Goal: Task Accomplishment & Management: Manage account settings

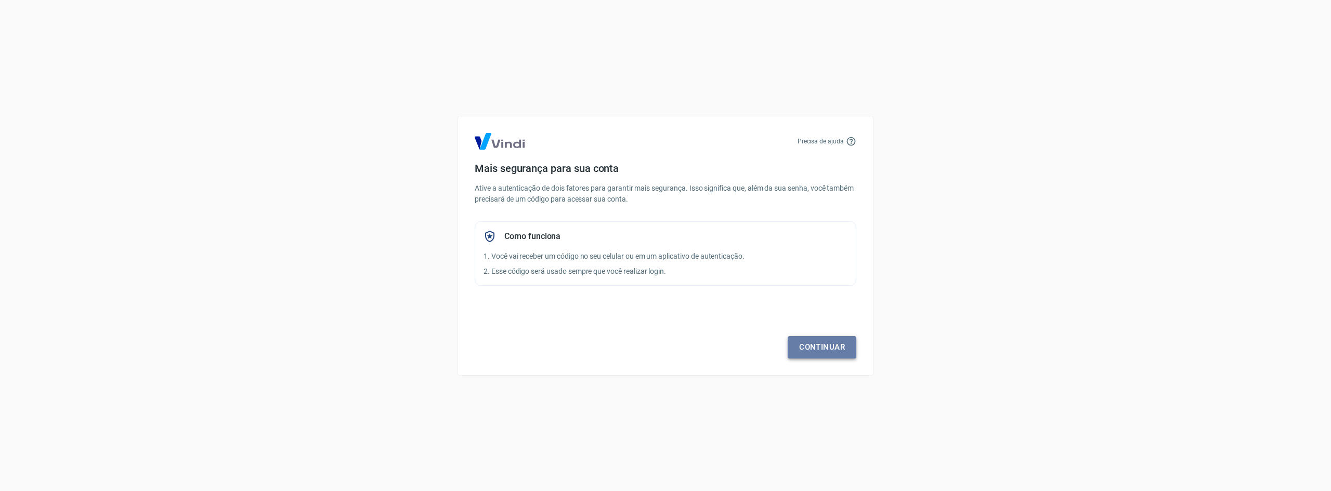
click at [817, 340] on link "Continuar" at bounding box center [821, 347] width 69 height 22
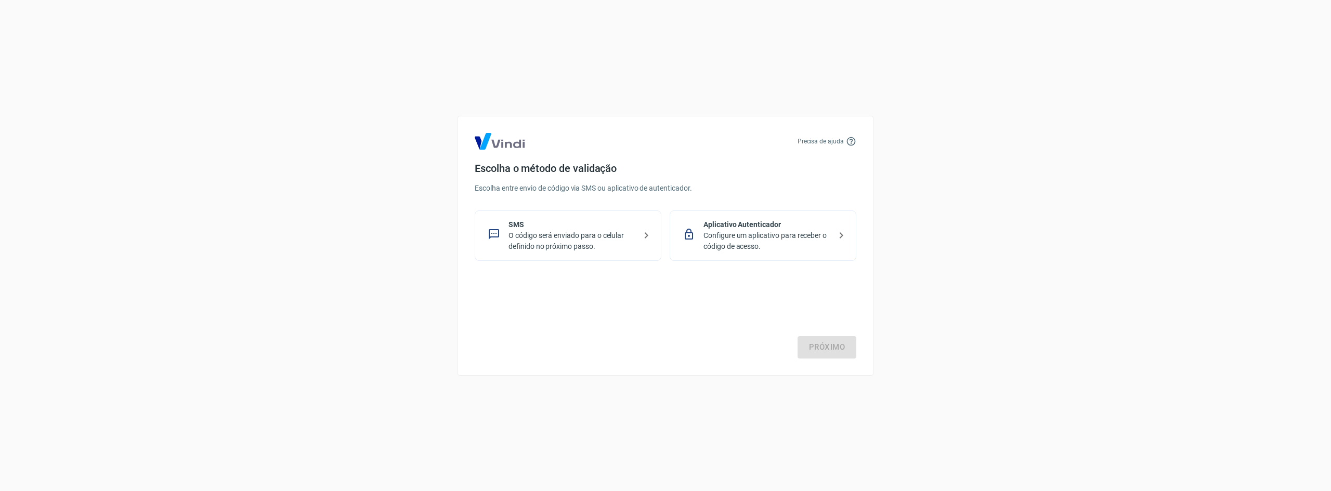
click at [603, 240] on p "O código será enviado para o celular definido no próximo passo." at bounding box center [571, 241] width 127 height 22
click at [832, 346] on link "Próximo" at bounding box center [826, 347] width 59 height 22
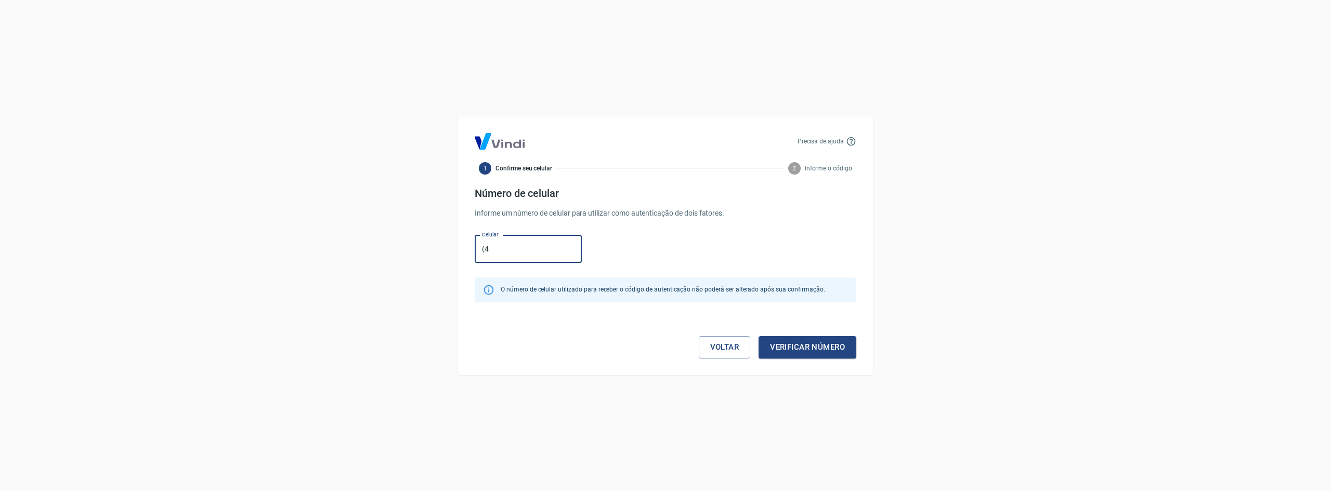
type input "(49) 98801-5319"
click at [806, 346] on button "Verificar número" at bounding box center [807, 347] width 98 height 22
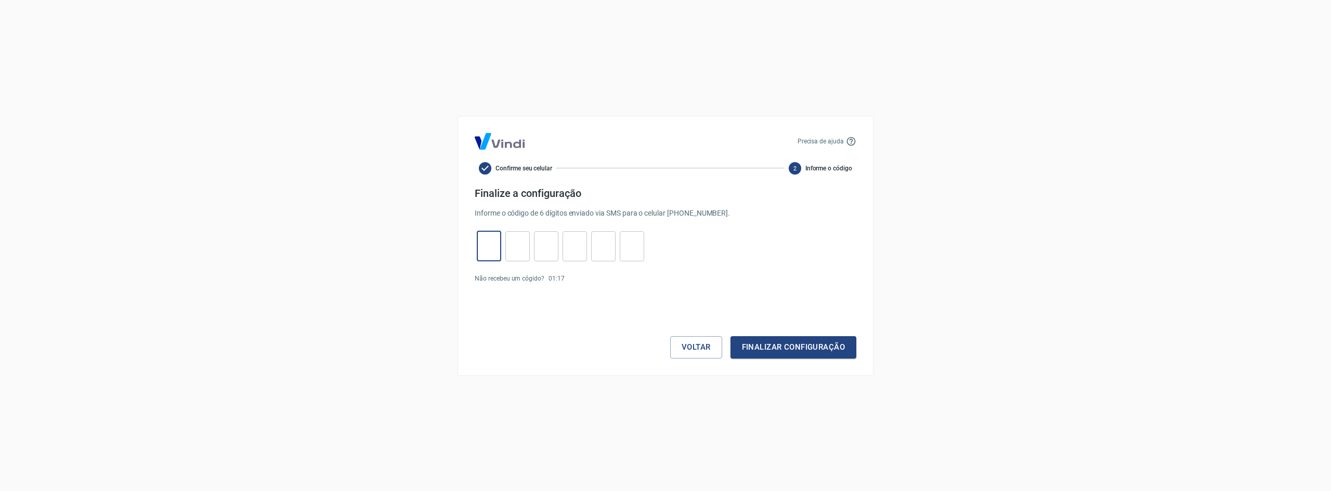
click at [492, 254] on input "tel" at bounding box center [489, 246] width 24 height 22
type input "0"
type input "9"
type input "1"
type input "4"
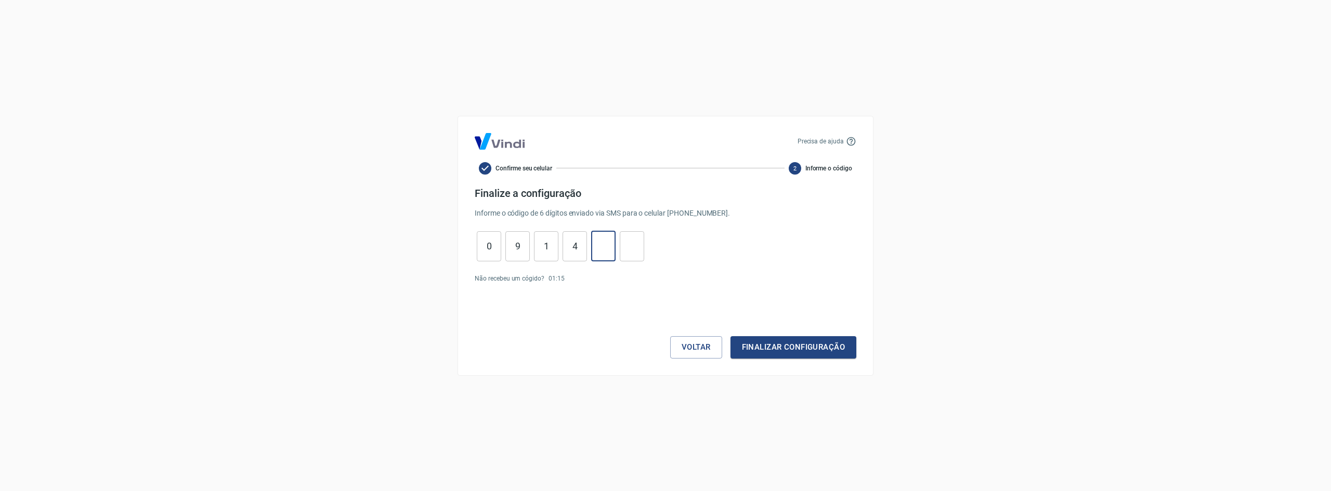
type input "6"
type input "7"
click at [766, 346] on button "Finalizar configuração" at bounding box center [793, 347] width 126 height 22
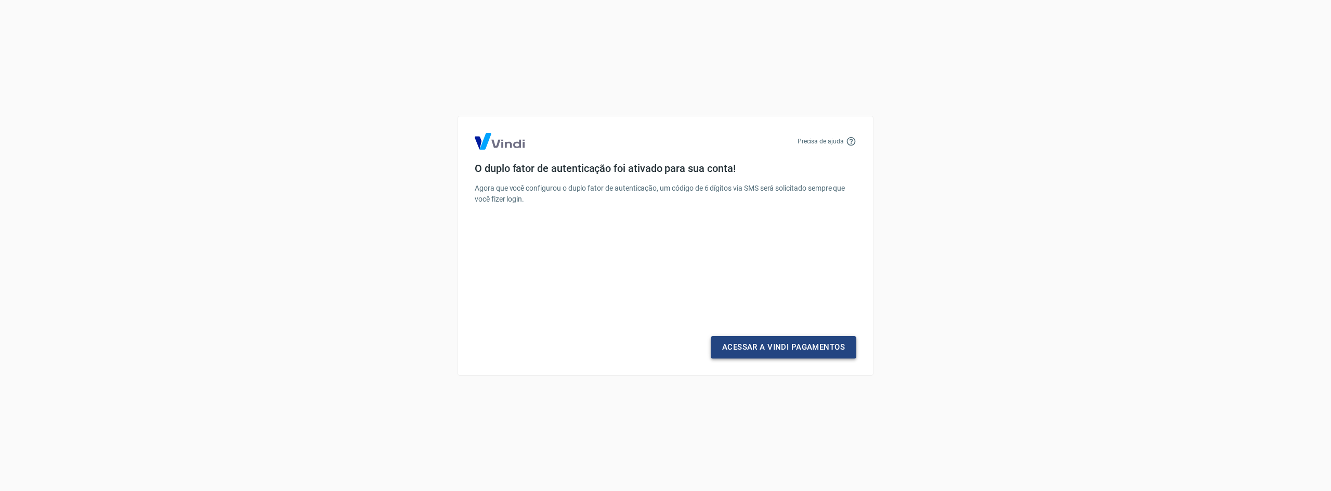
click at [752, 349] on link "Acessar a Vindi Pagamentos" at bounding box center [784, 347] width 146 height 22
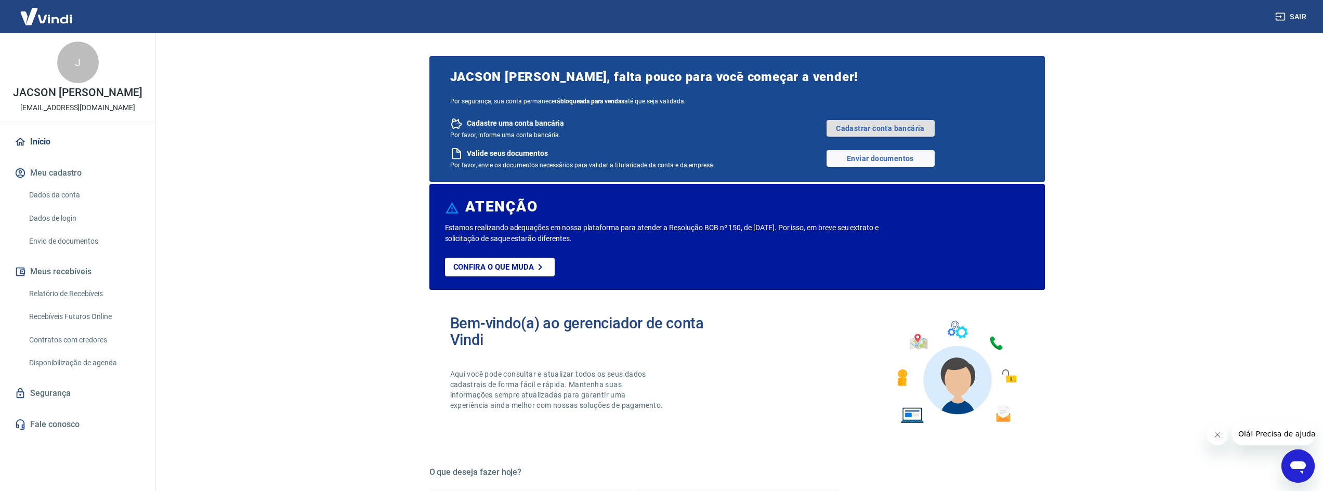
click at [859, 129] on link "Cadastrar conta bancária" at bounding box center [880, 128] width 108 height 17
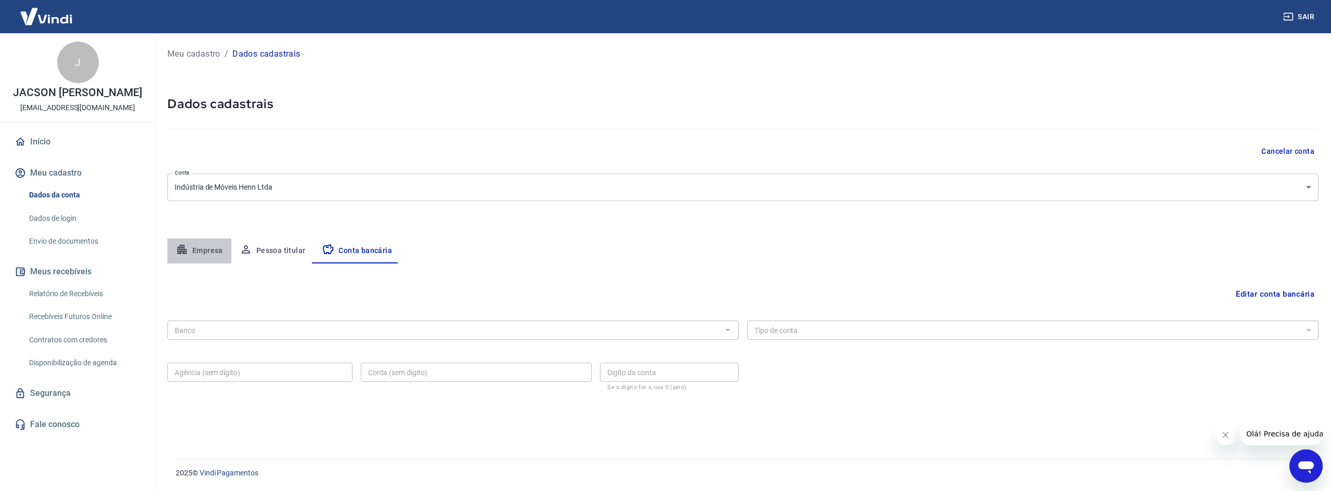
click at [202, 245] on button "Empresa" at bounding box center [199, 251] width 64 height 25
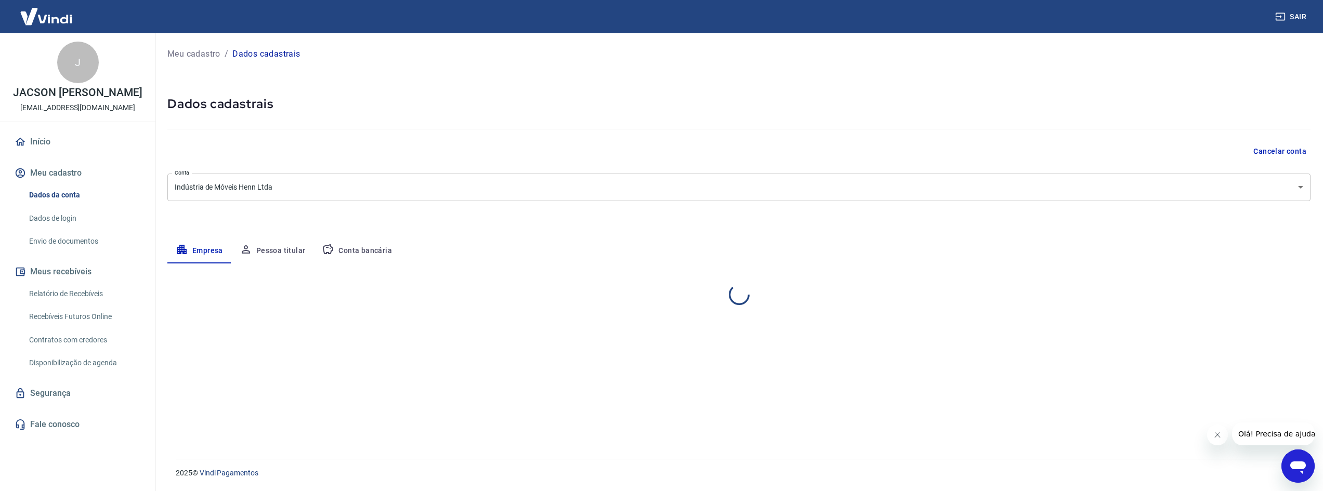
select select "SC"
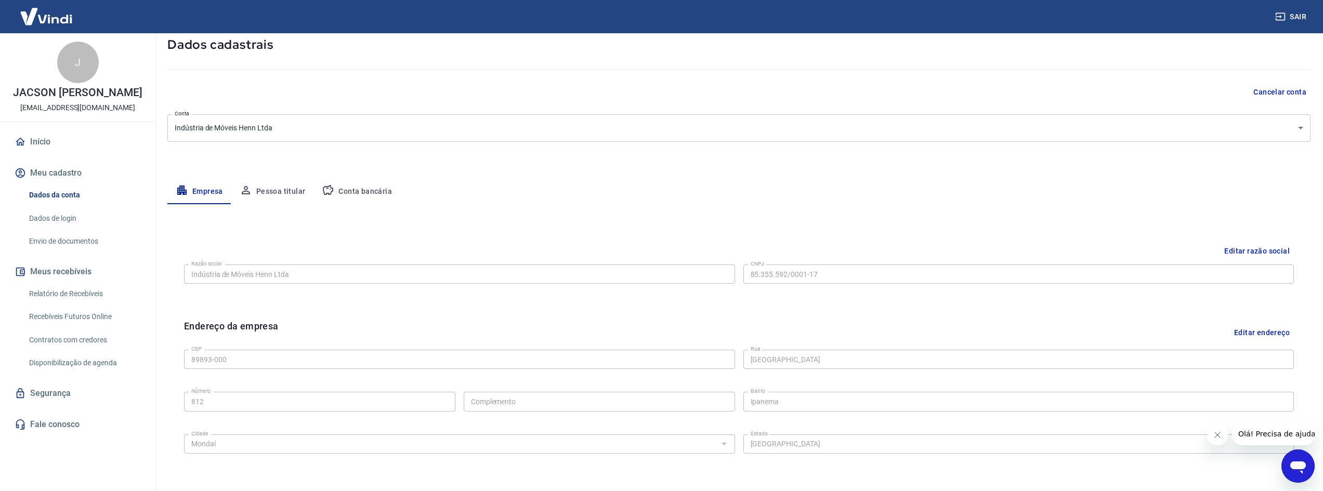
scroll to position [104, 0]
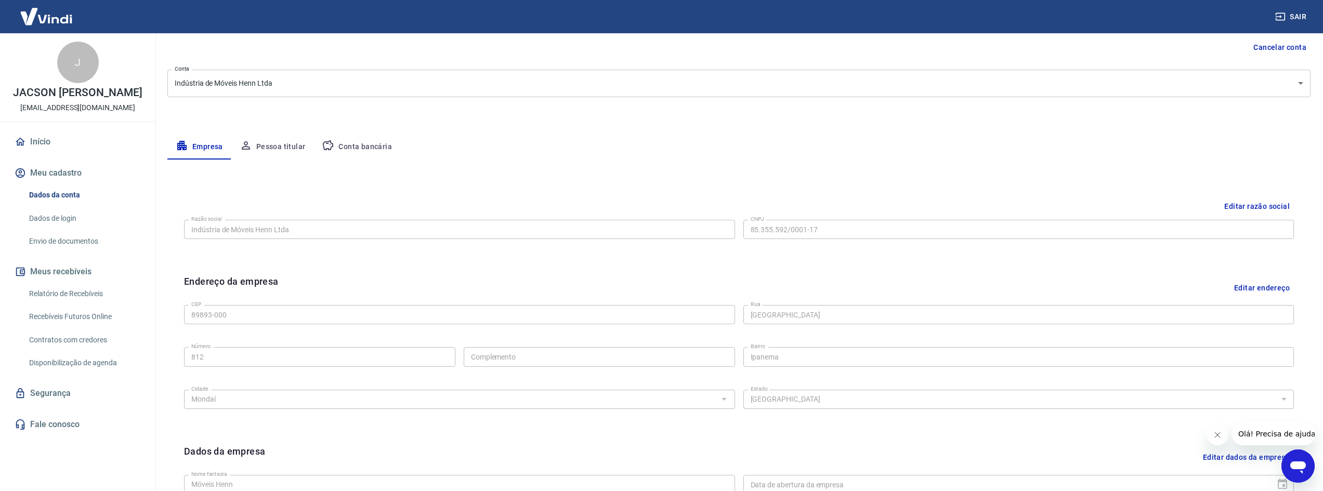
click at [269, 150] on button "Pessoa titular" at bounding box center [272, 147] width 83 height 25
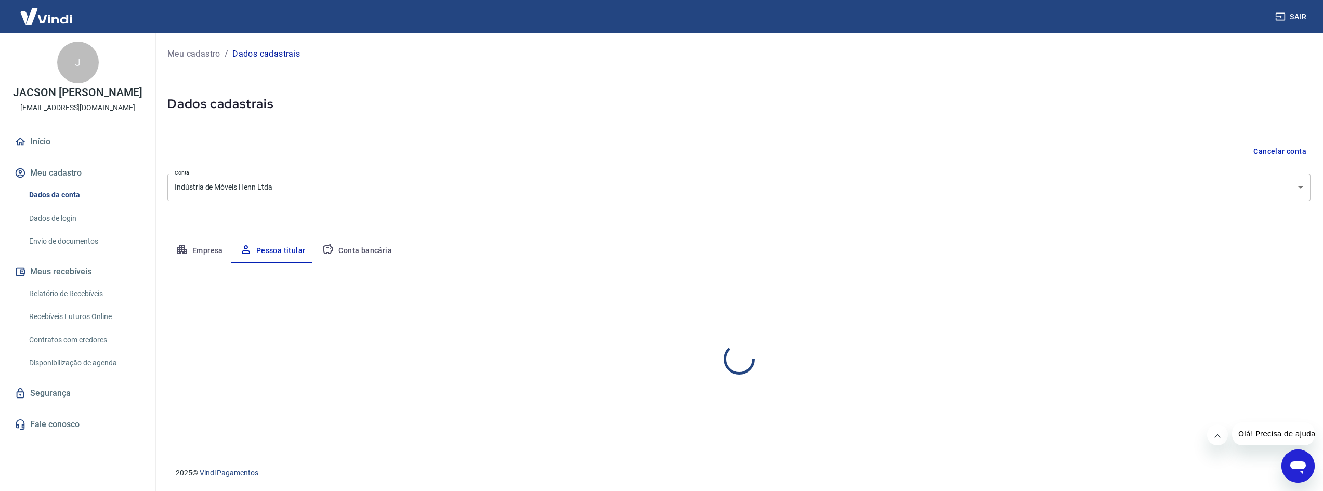
scroll to position [0, 0]
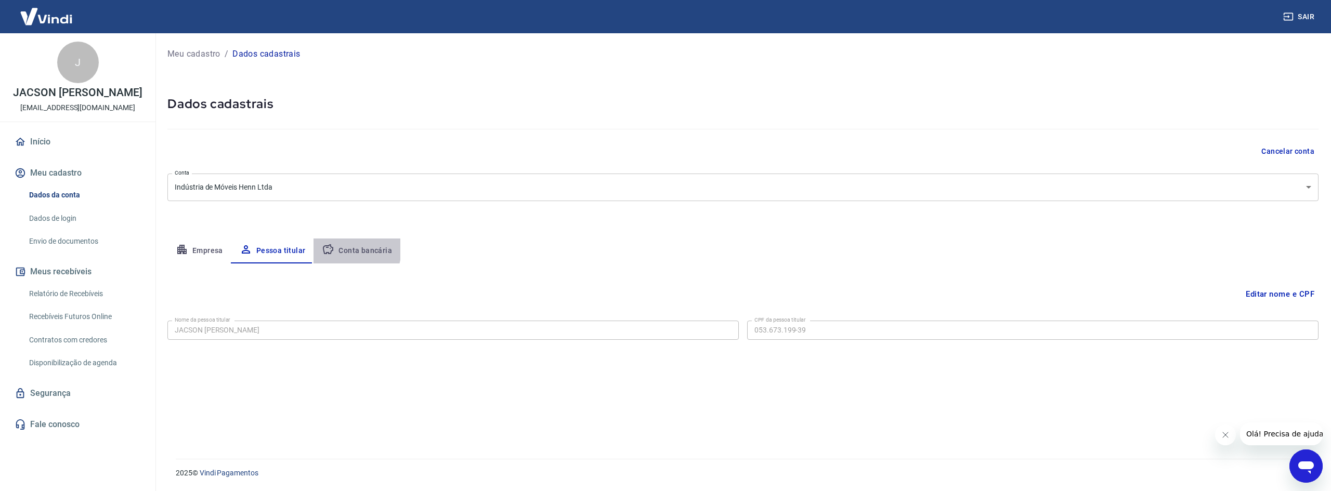
click at [344, 250] on button "Conta bancária" at bounding box center [356, 251] width 87 height 25
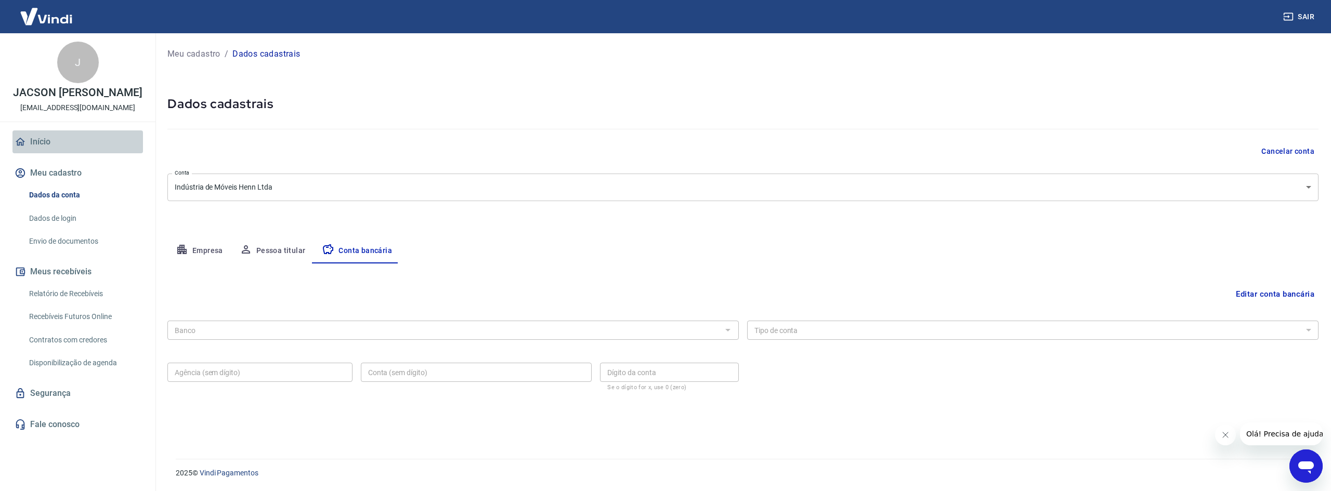
click at [43, 144] on link "Início" at bounding box center [77, 141] width 130 height 23
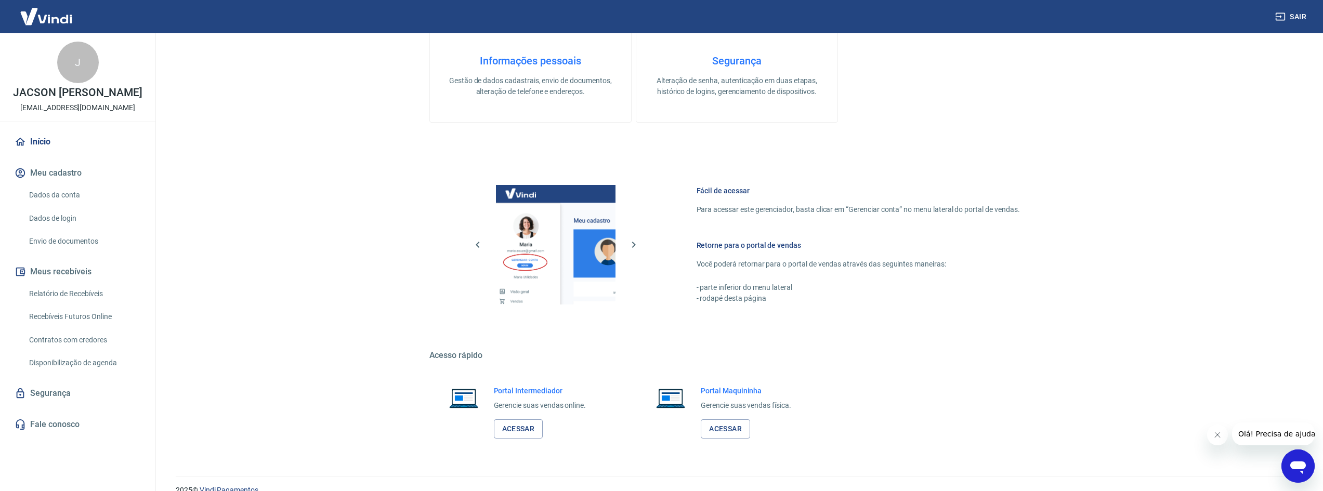
scroll to position [447, 0]
